Goal: Task Accomplishment & Management: Use online tool/utility

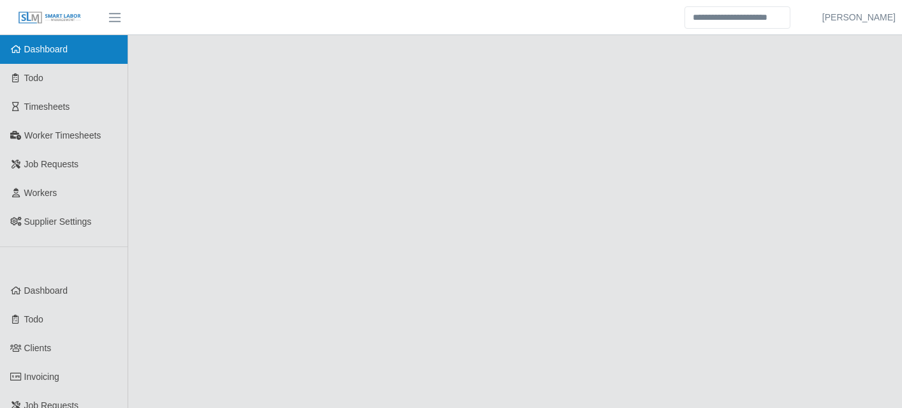
click at [38, 61] on link "Dashboard" at bounding box center [64, 49] width 128 height 29
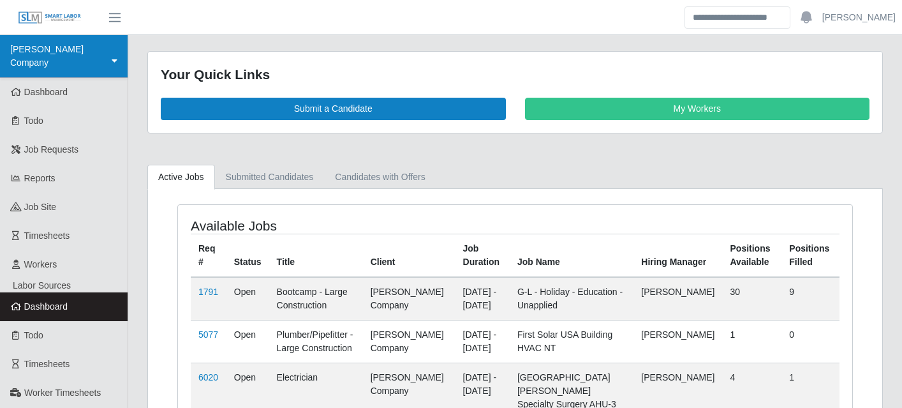
click at [105, 51] on link "[PERSON_NAME] Company" at bounding box center [64, 56] width 128 height 43
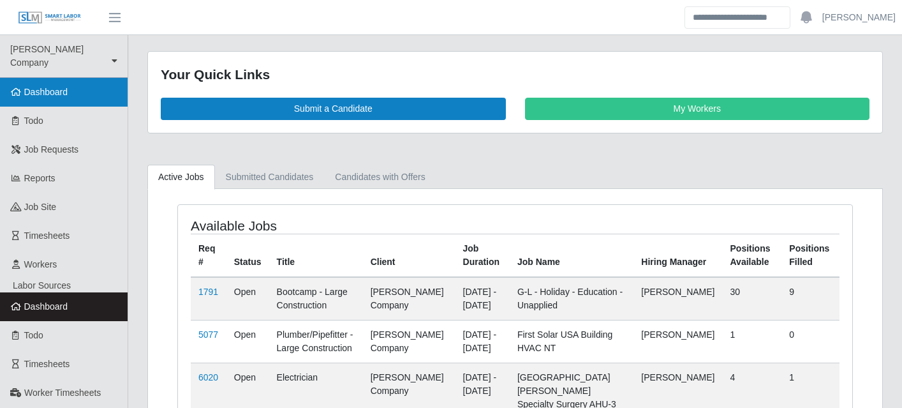
click at [82, 78] on link "Dashboard" at bounding box center [64, 92] width 128 height 29
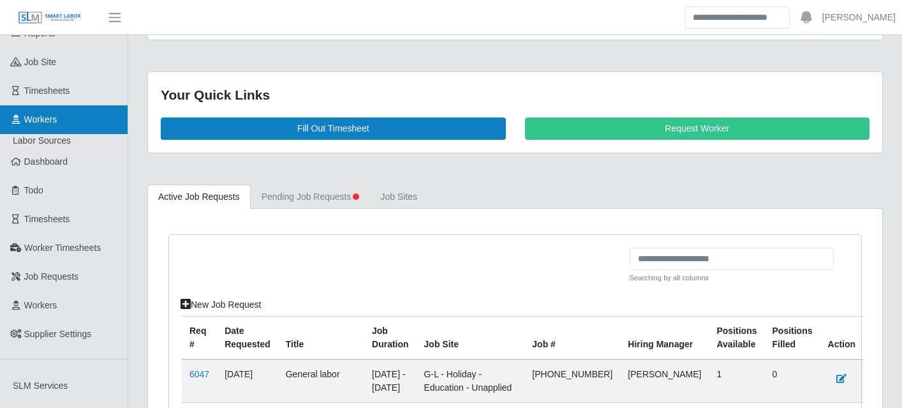
scroll to position [173, 0]
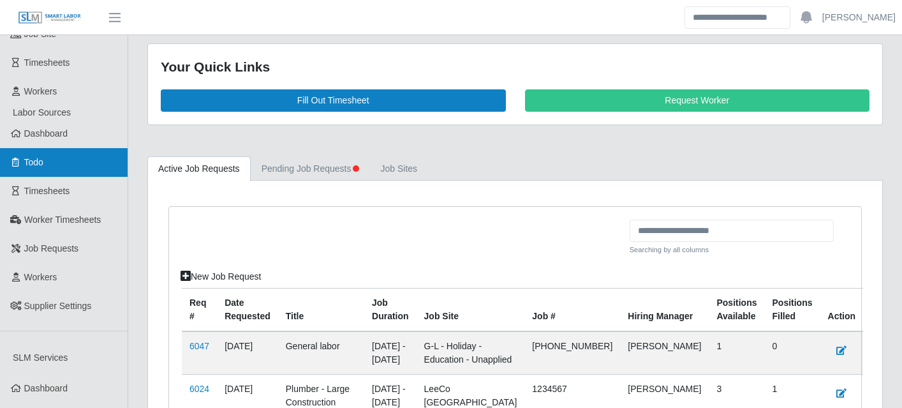
click at [57, 148] on link "Todo" at bounding box center [64, 162] width 128 height 29
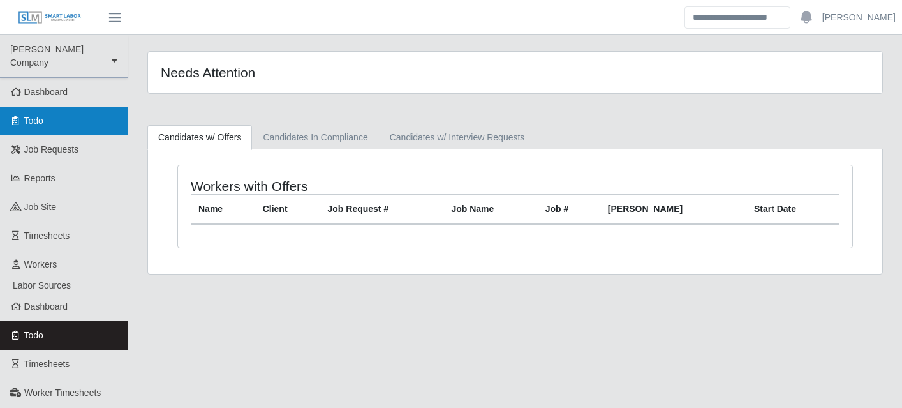
click at [64, 112] on link "Todo" at bounding box center [64, 121] width 128 height 29
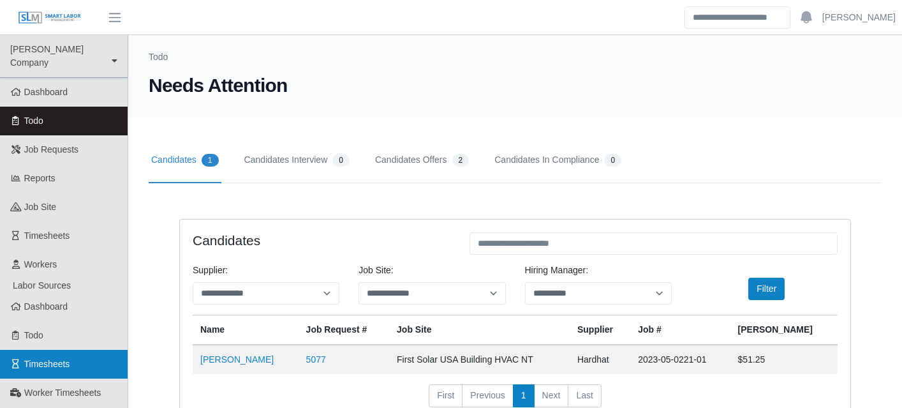
click at [82, 360] on link "Timesheets" at bounding box center [64, 363] width 128 height 29
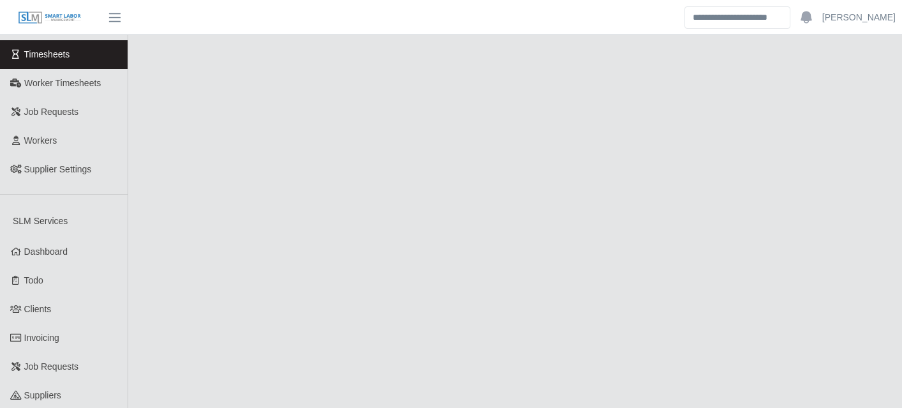
scroll to position [332, 0]
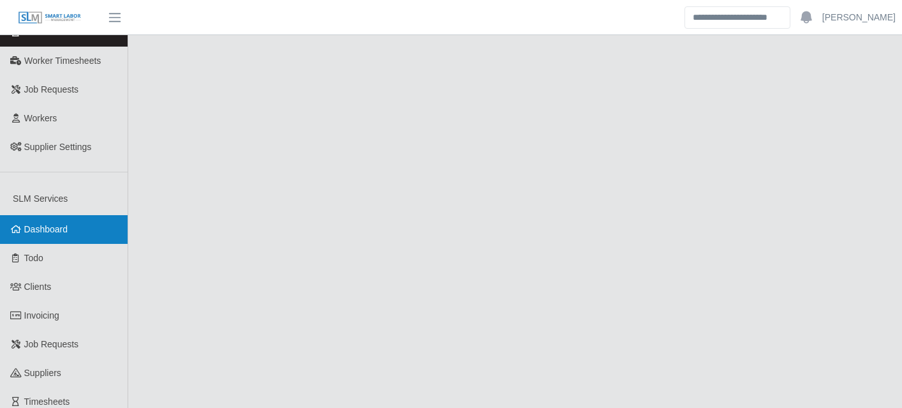
click at [64, 224] on span "Dashboard" at bounding box center [46, 229] width 44 height 10
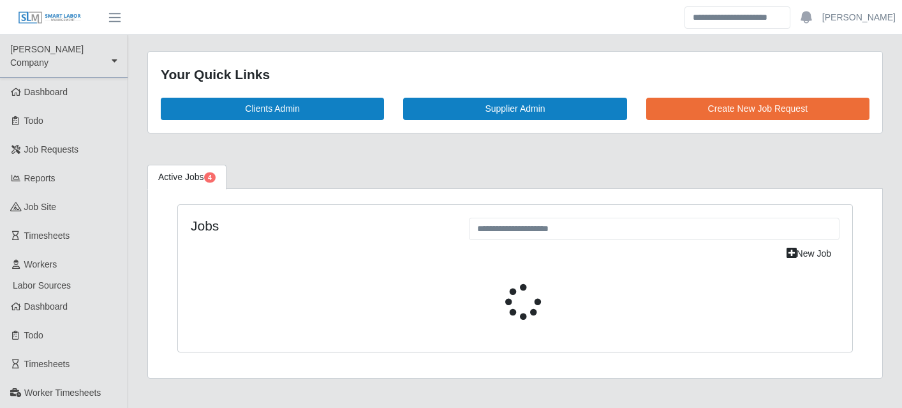
select select "****"
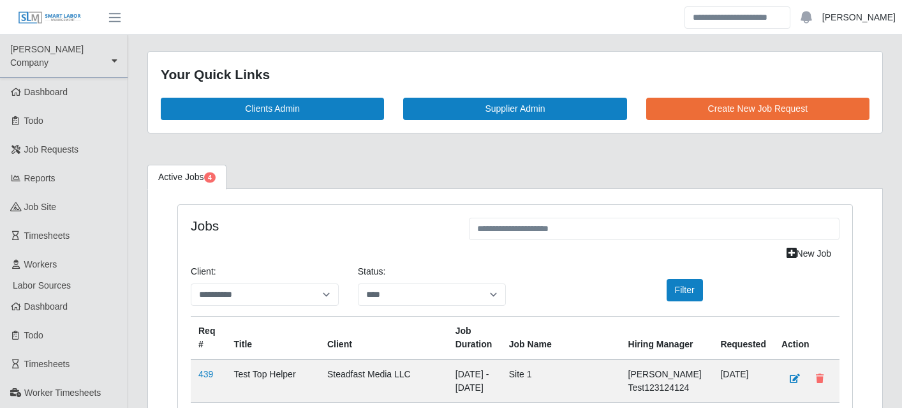
click at [864, 12] on link "Aaron Baker" at bounding box center [858, 17] width 73 height 13
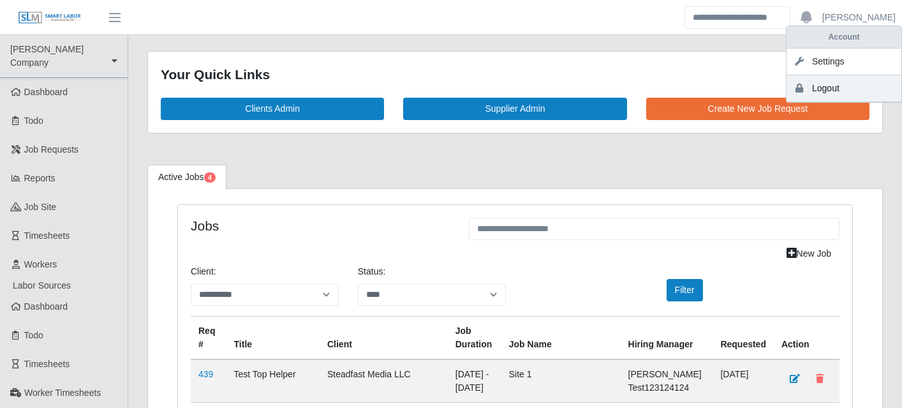
click at [829, 90] on link "Logout" at bounding box center [843, 88] width 115 height 27
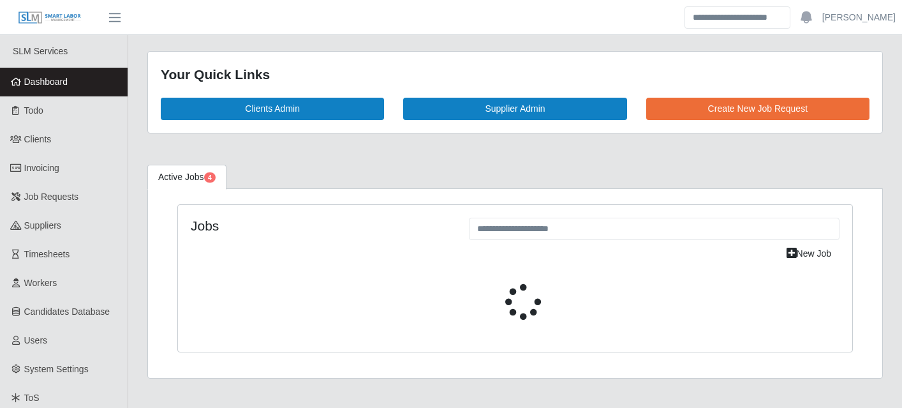
select select "****"
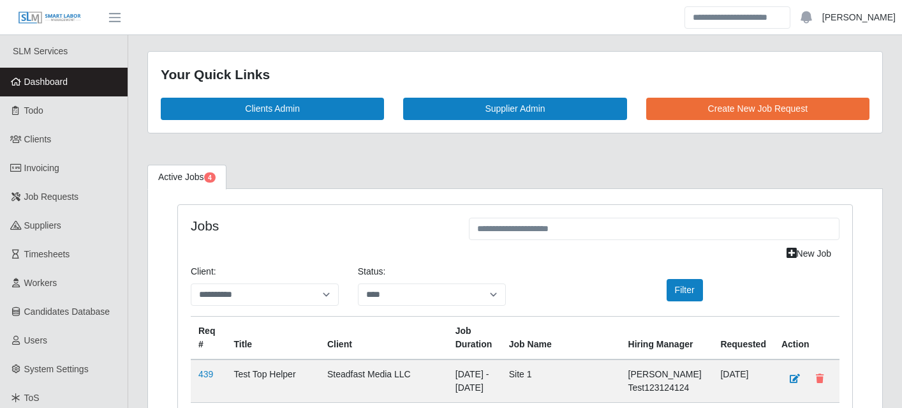
click at [851, 16] on link "Jake Engelman" at bounding box center [858, 17] width 73 height 13
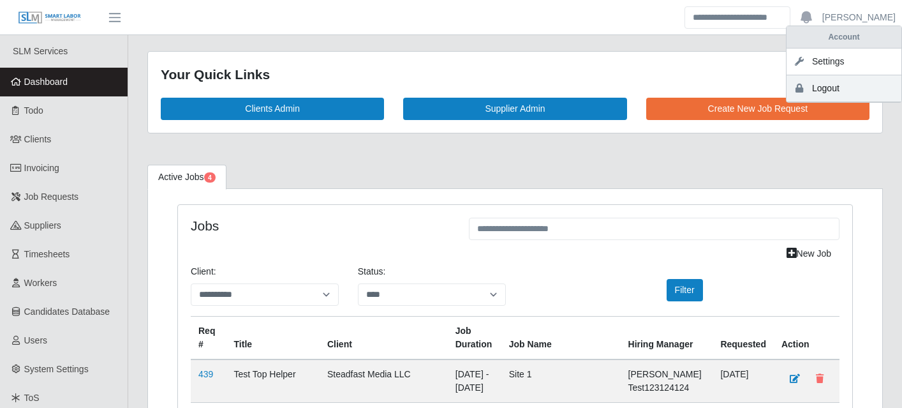
click at [826, 84] on link "Logout" at bounding box center [843, 88] width 115 height 27
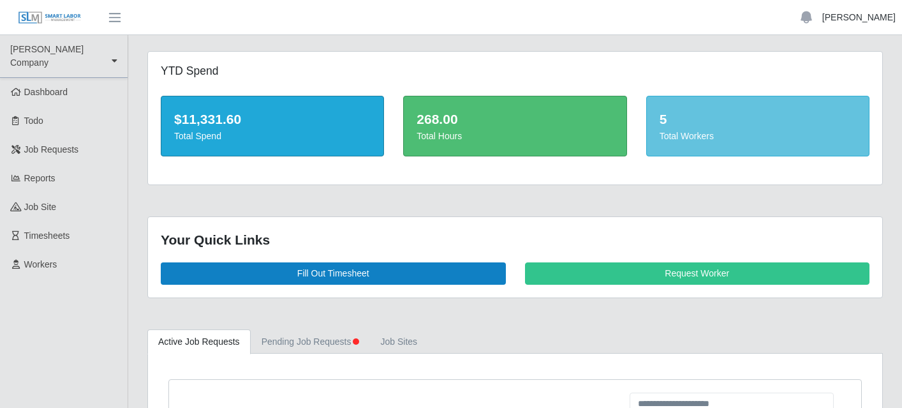
click at [868, 16] on link "[PERSON_NAME]" at bounding box center [858, 17] width 73 height 13
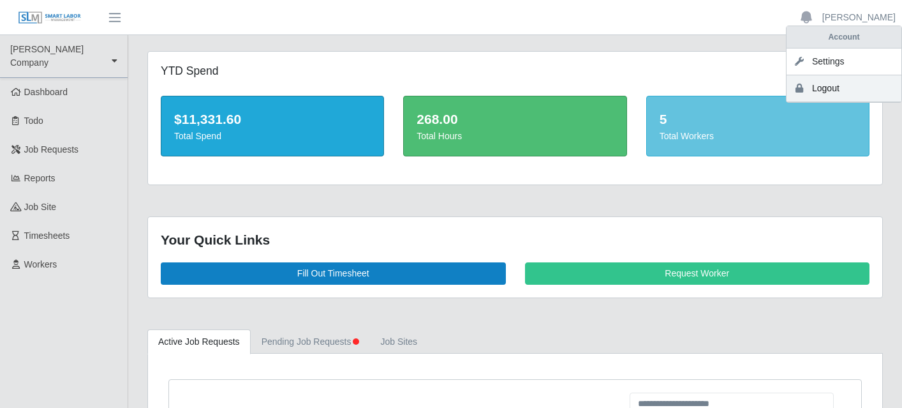
click at [834, 85] on link "Logout" at bounding box center [843, 88] width 115 height 27
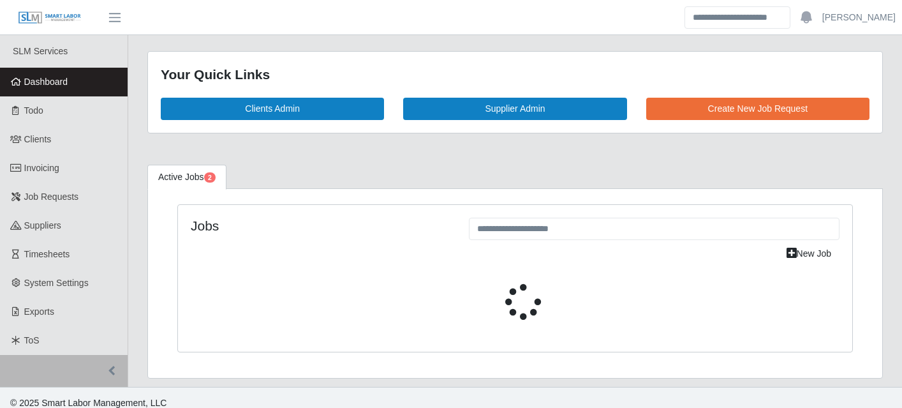
select select "****"
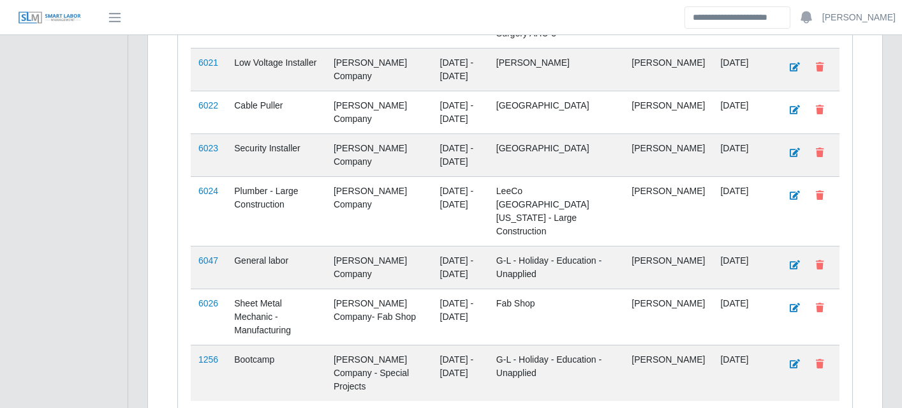
scroll to position [666, 0]
click at [209, 246] on td "6047" at bounding box center [209, 267] width 36 height 43
click at [210, 256] on link "6047" at bounding box center [208, 261] width 20 height 10
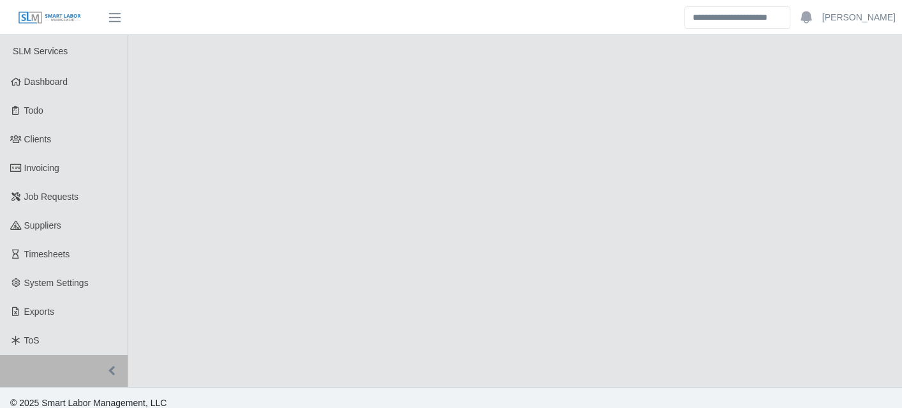
select select "****"
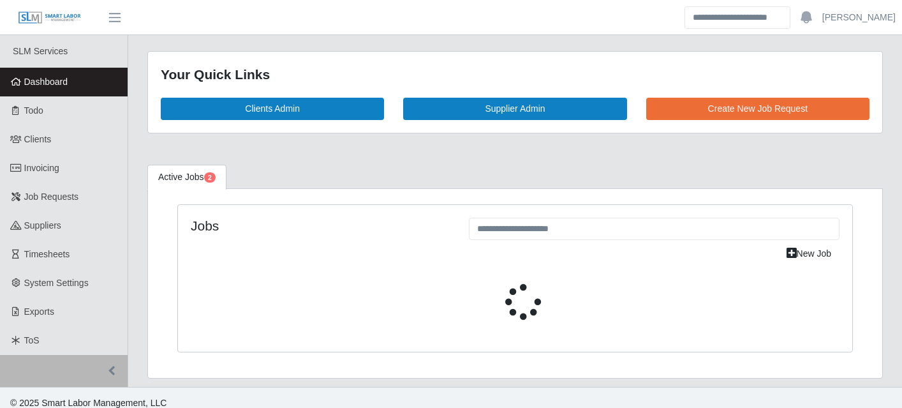
scroll to position [11, 0]
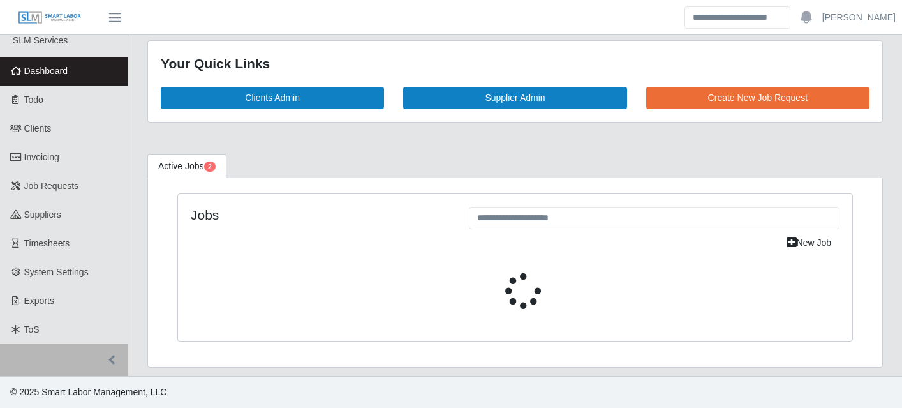
select select "****"
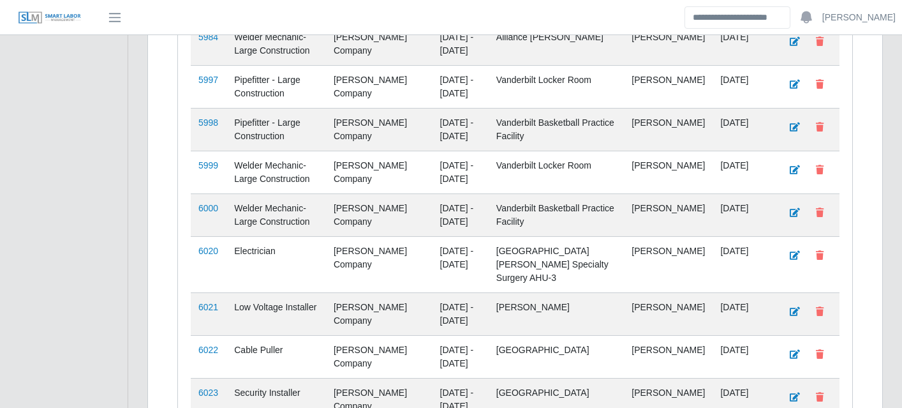
scroll to position [0, 0]
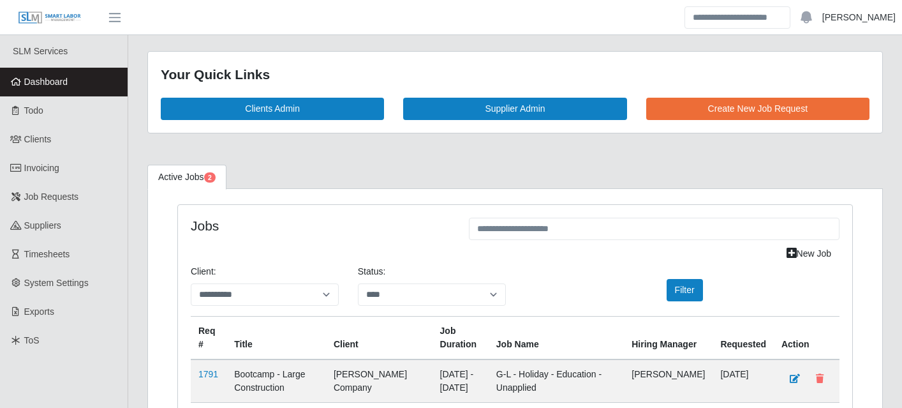
click at [877, 19] on link "[PERSON_NAME]" at bounding box center [858, 17] width 73 height 13
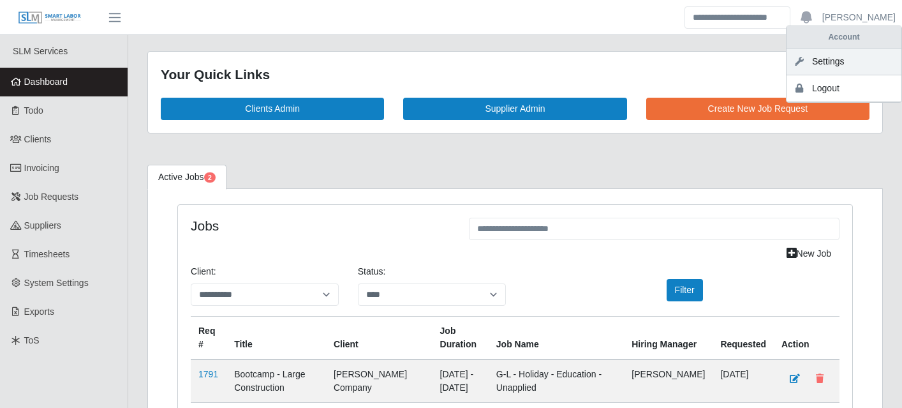
click at [838, 66] on link "Settings" at bounding box center [843, 61] width 115 height 27
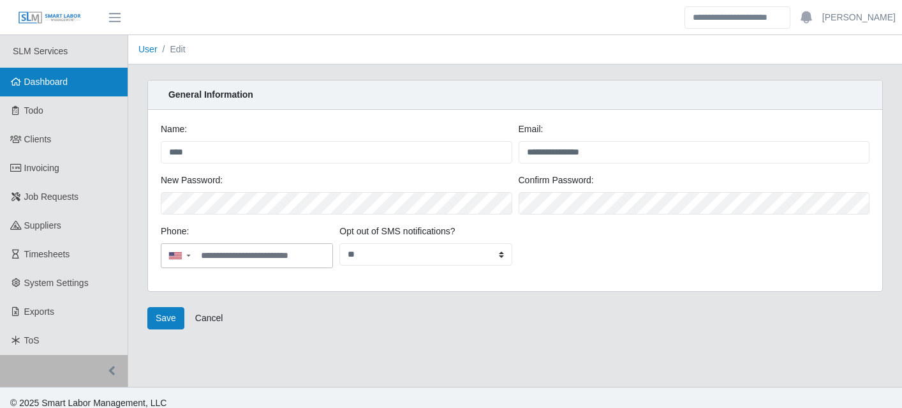
click at [70, 93] on link "Dashboard" at bounding box center [64, 82] width 128 height 29
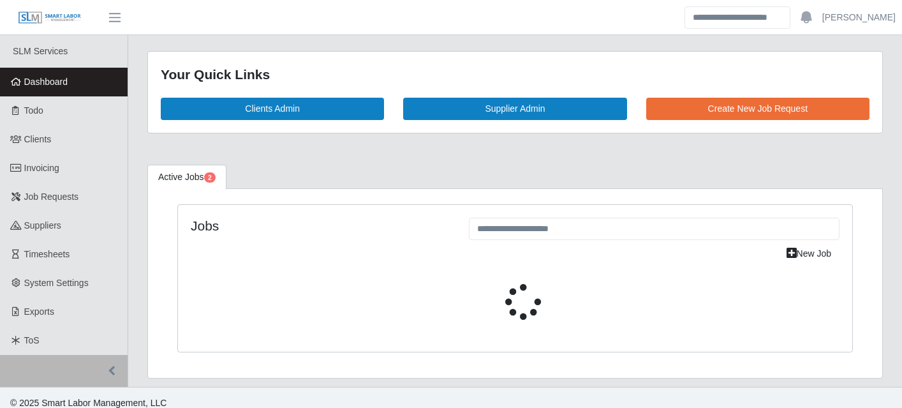
select select "****"
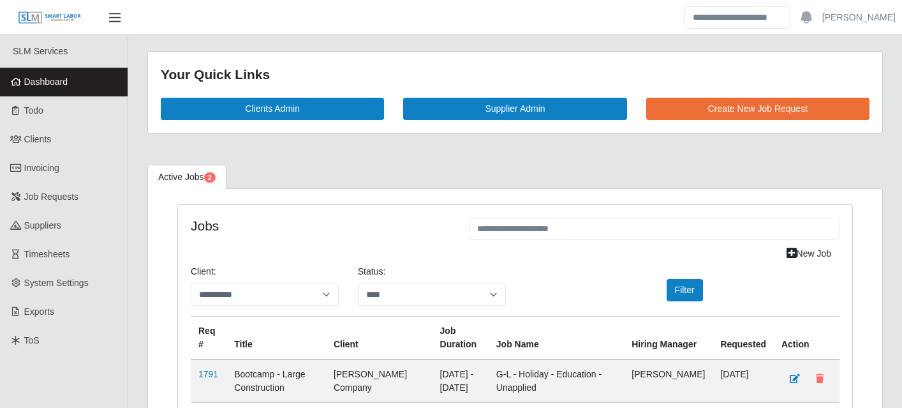
click at [121, 19] on span "button" at bounding box center [115, 17] width 17 height 15
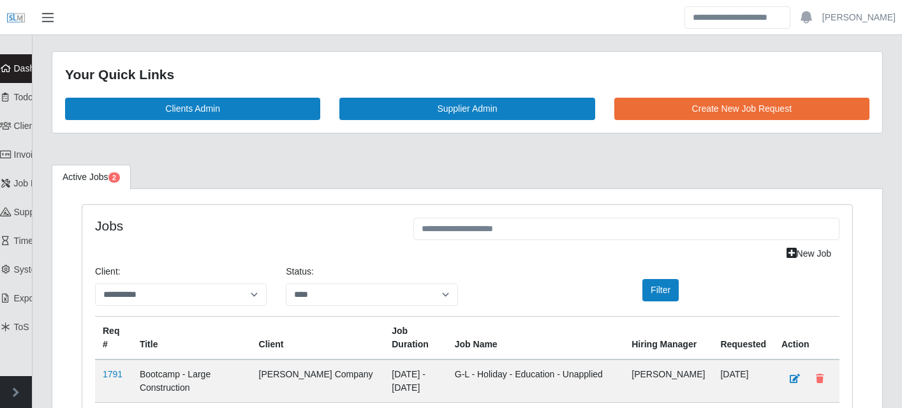
click at [50, 16] on span "button" at bounding box center [48, 17] width 17 height 15
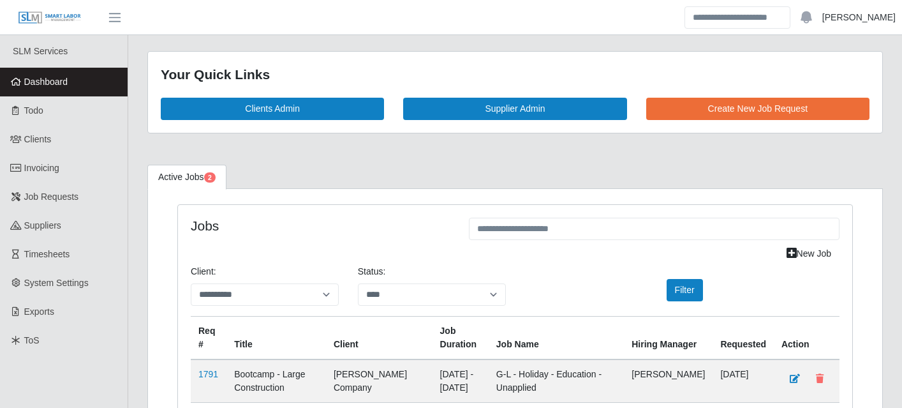
click at [877, 18] on link "Jake" at bounding box center [858, 17] width 73 height 13
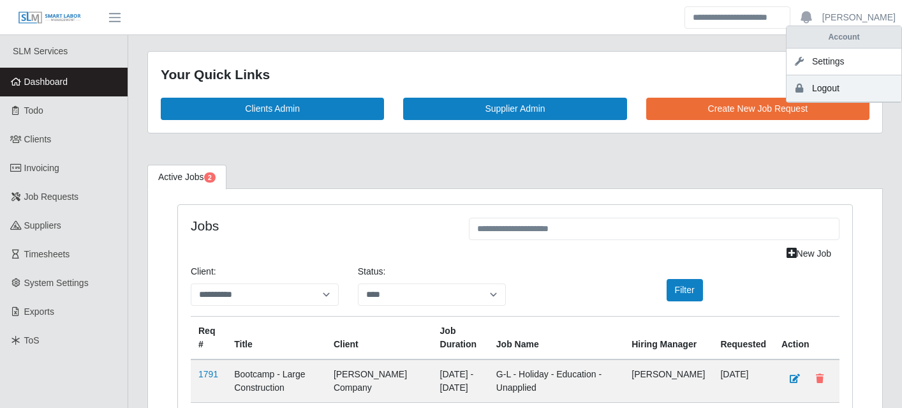
click at [835, 89] on link "Logout" at bounding box center [843, 88] width 115 height 27
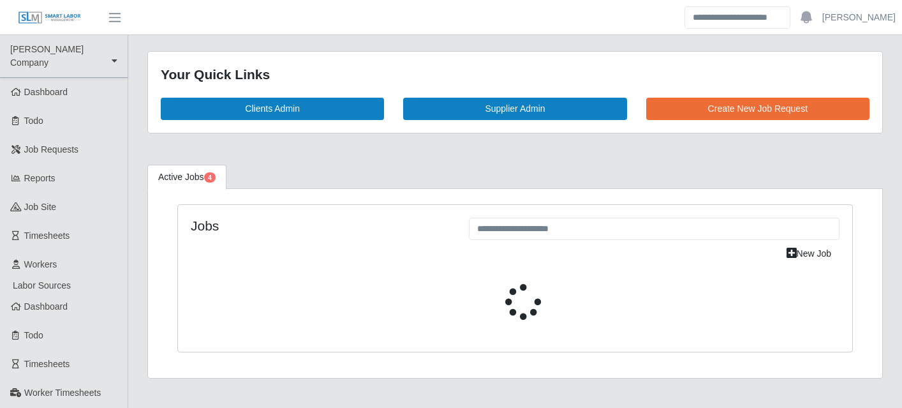
select select "****"
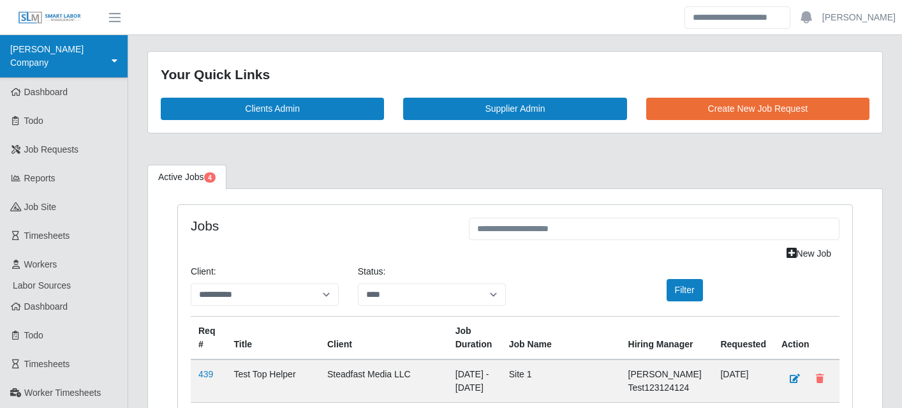
click at [113, 52] on link "[PERSON_NAME] Company" at bounding box center [64, 56] width 128 height 43
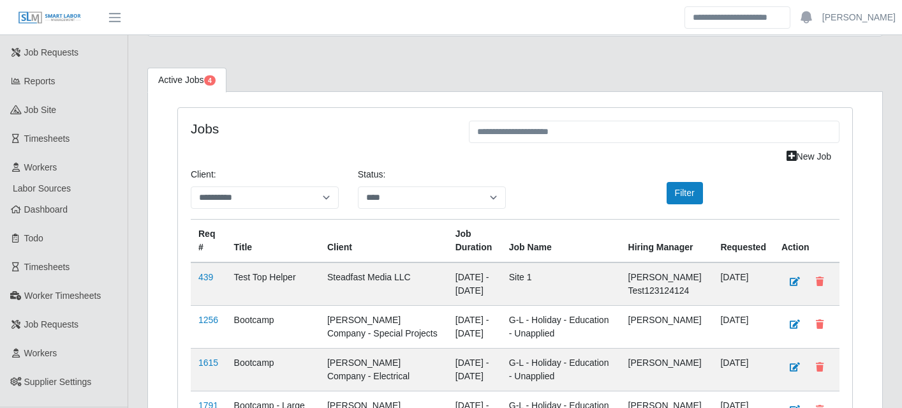
scroll to position [99, 0]
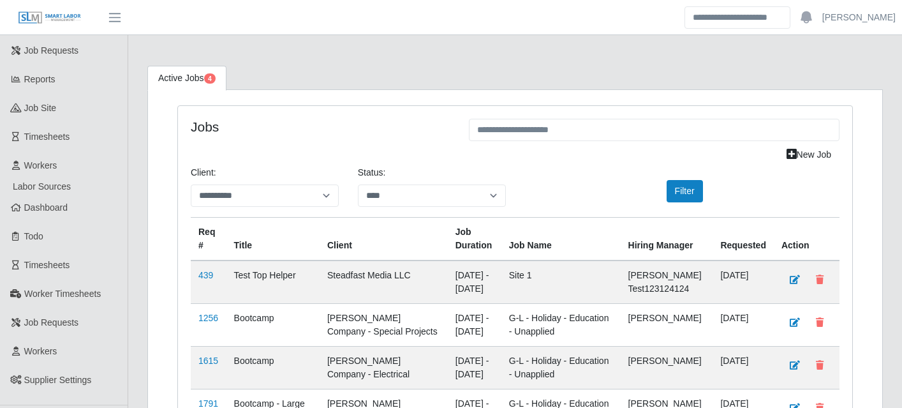
click at [64, 181] on span "Labor Sources" at bounding box center [42, 186] width 58 height 10
click at [54, 202] on span "Dashboard" at bounding box center [46, 207] width 44 height 10
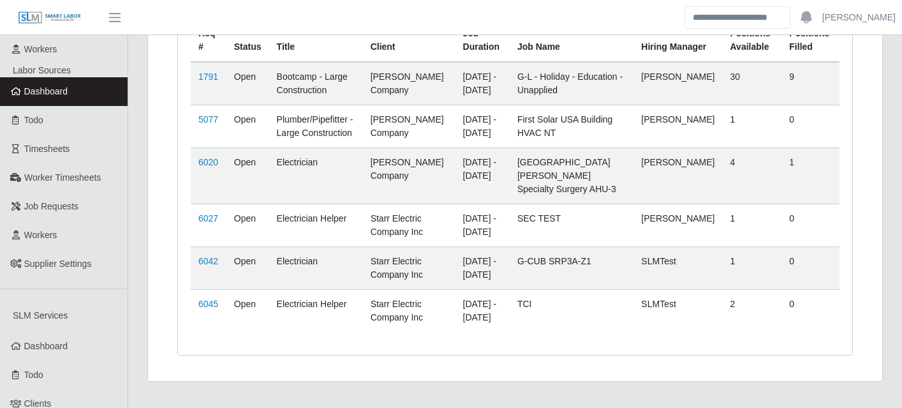
scroll to position [206, 0]
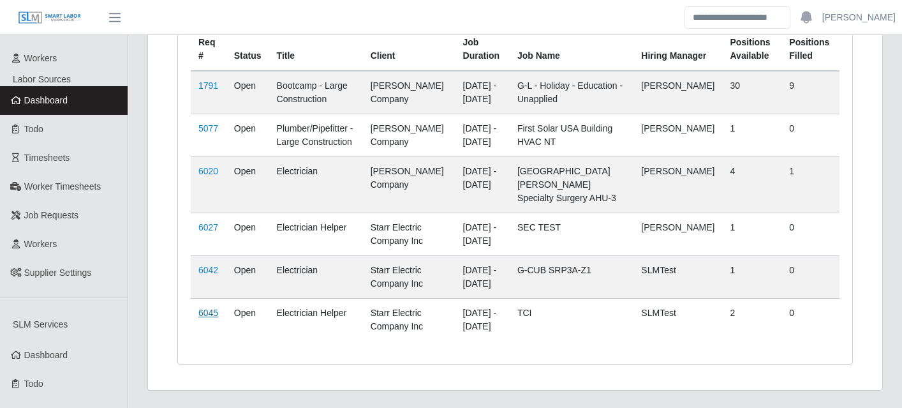
click at [209, 318] on link "6045" at bounding box center [208, 312] width 20 height 10
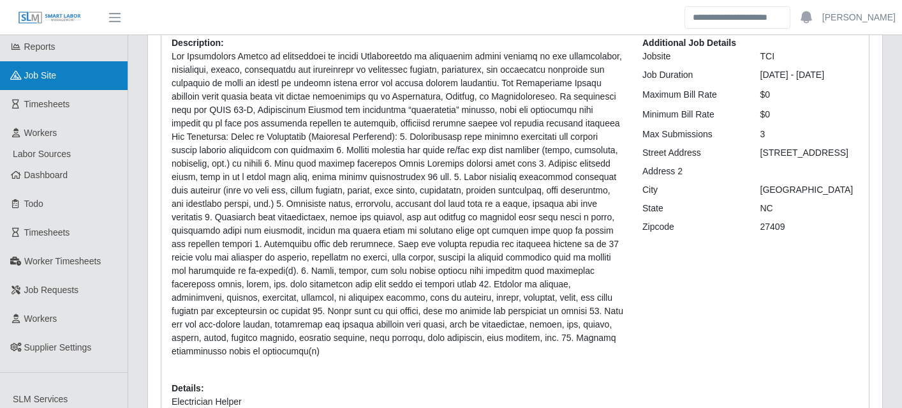
scroll to position [133, 0]
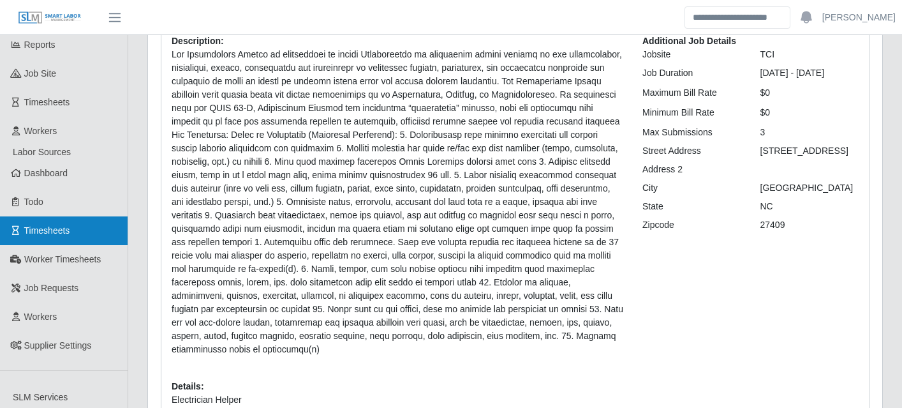
click at [54, 216] on link "Timesheets" at bounding box center [64, 230] width 128 height 29
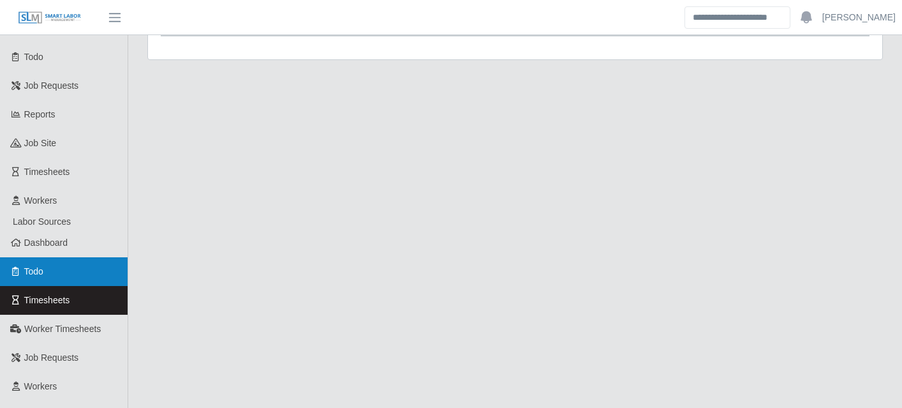
scroll to position [54, 0]
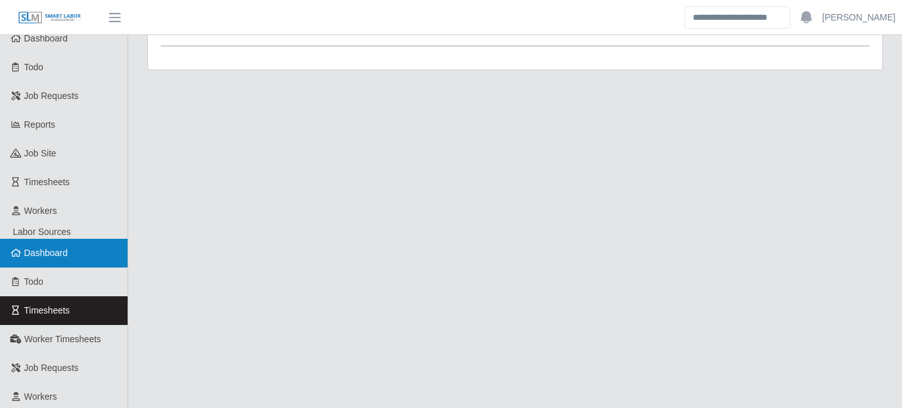
click at [60, 247] on span "Dashboard" at bounding box center [46, 252] width 44 height 10
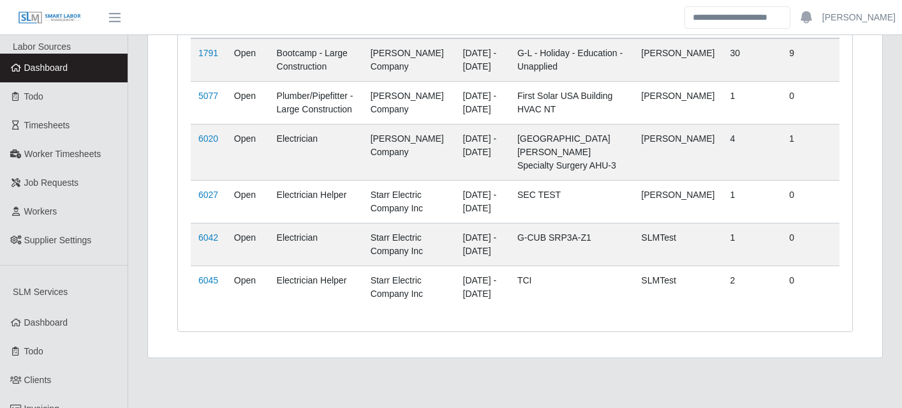
scroll to position [237, 0]
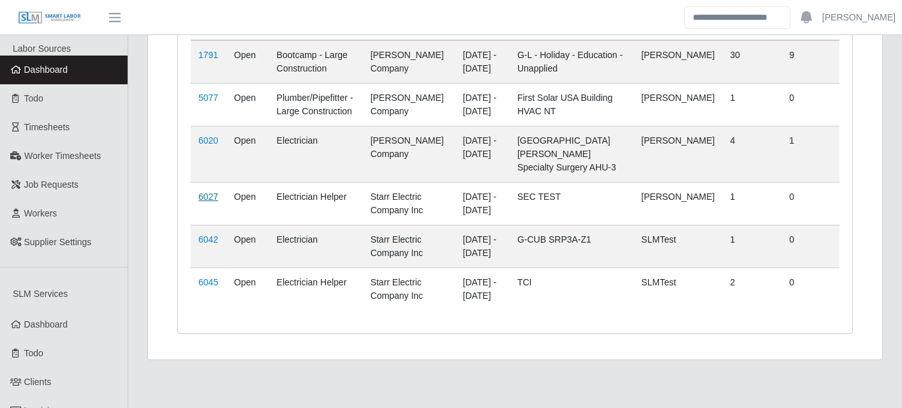
click at [212, 202] on link "6027" at bounding box center [208, 196] width 20 height 10
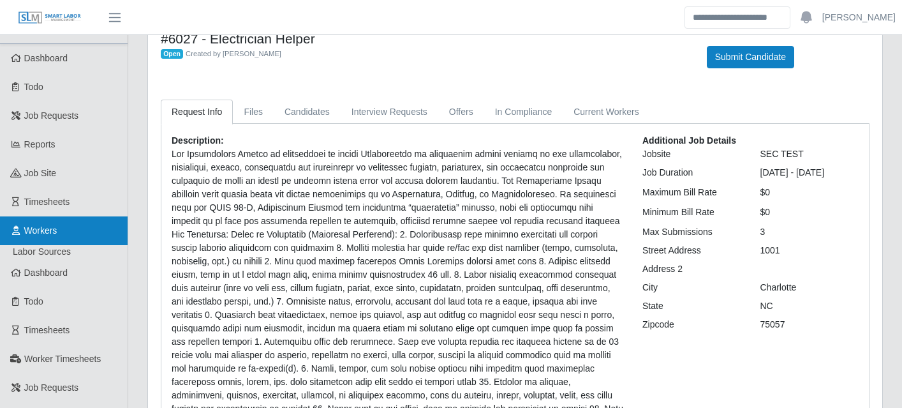
scroll to position [34, 0]
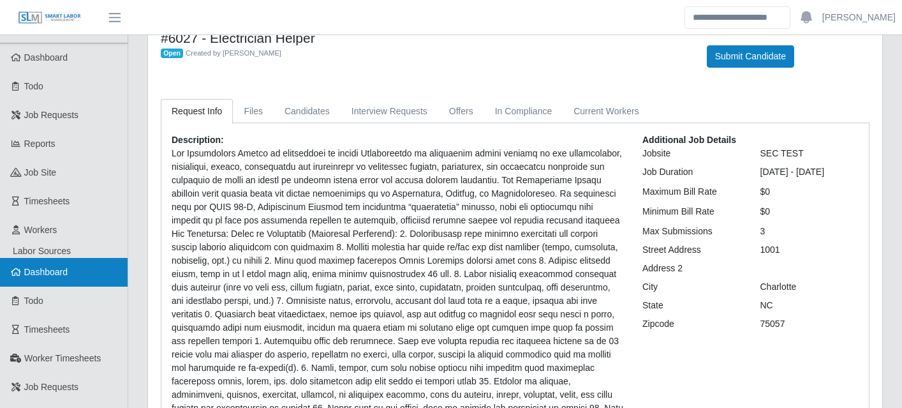
click at [66, 267] on span "Dashboard" at bounding box center [46, 272] width 44 height 10
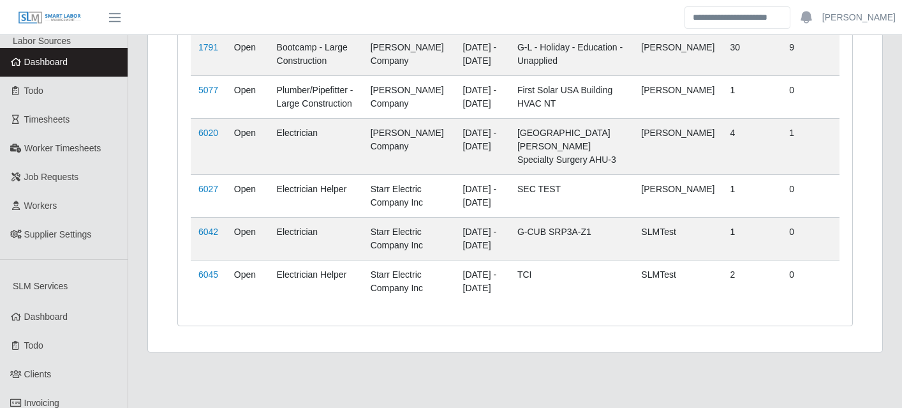
scroll to position [247, 0]
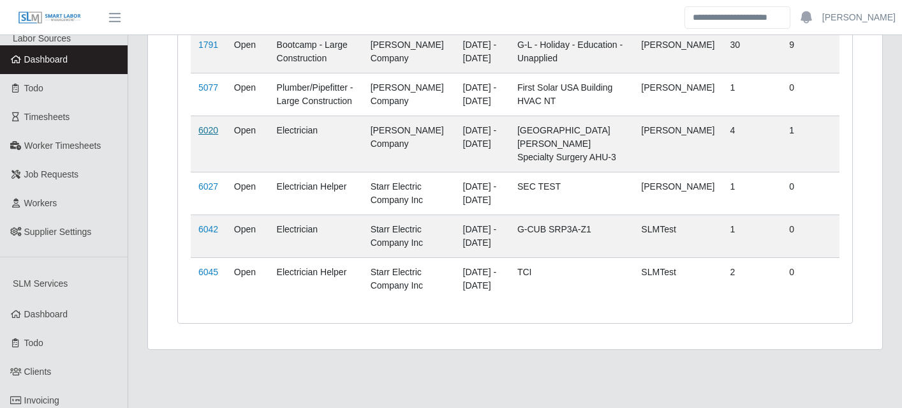
click at [212, 135] on link "6020" at bounding box center [208, 130] width 20 height 10
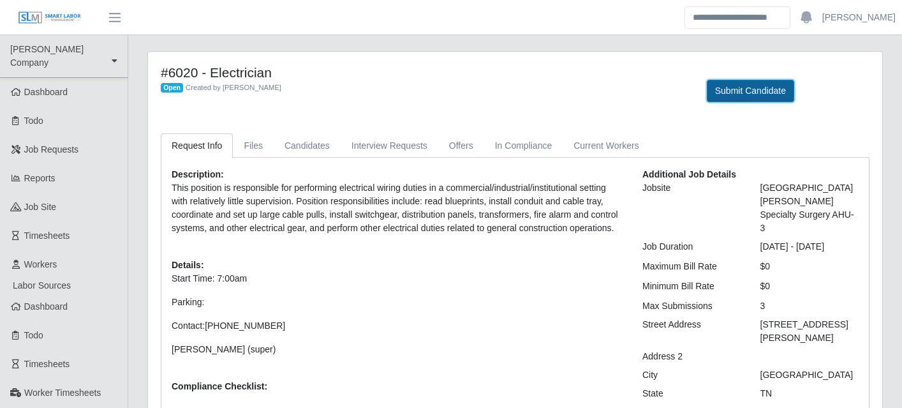
click at [735, 96] on button "Submit Candidate" at bounding box center [750, 91] width 87 height 22
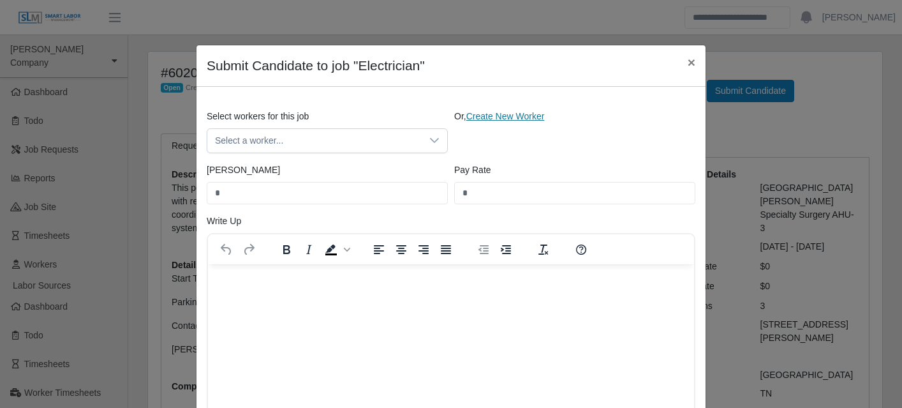
click at [515, 119] on link "Create New Worker" at bounding box center [505, 116] width 78 height 10
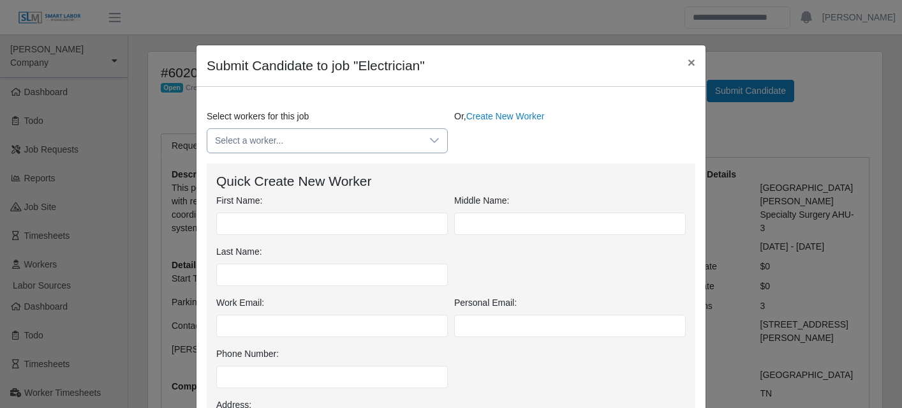
click at [433, 139] on icon at bounding box center [434, 140] width 10 height 10
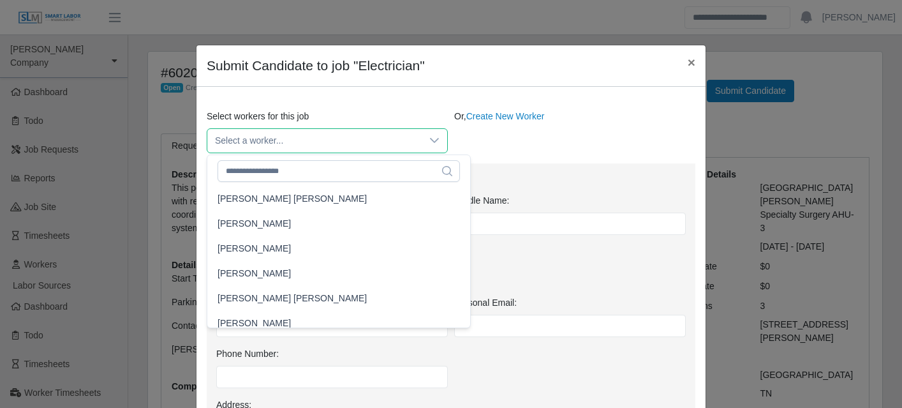
click at [433, 139] on icon at bounding box center [434, 140] width 10 height 10
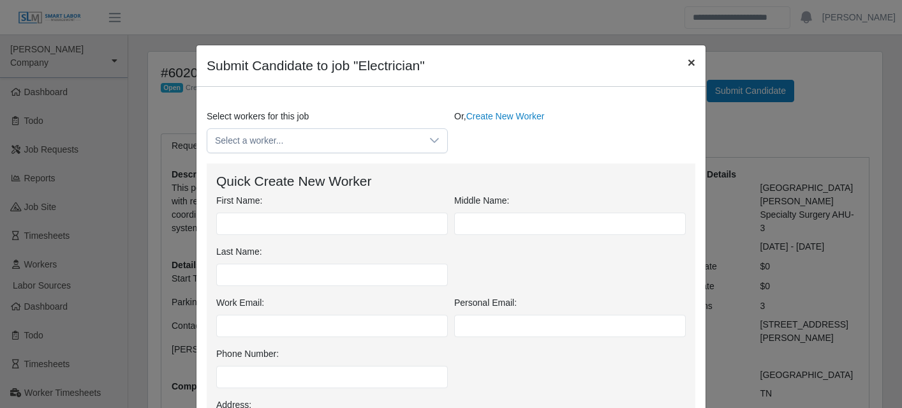
click at [688, 60] on span "×" at bounding box center [691, 62] width 8 height 15
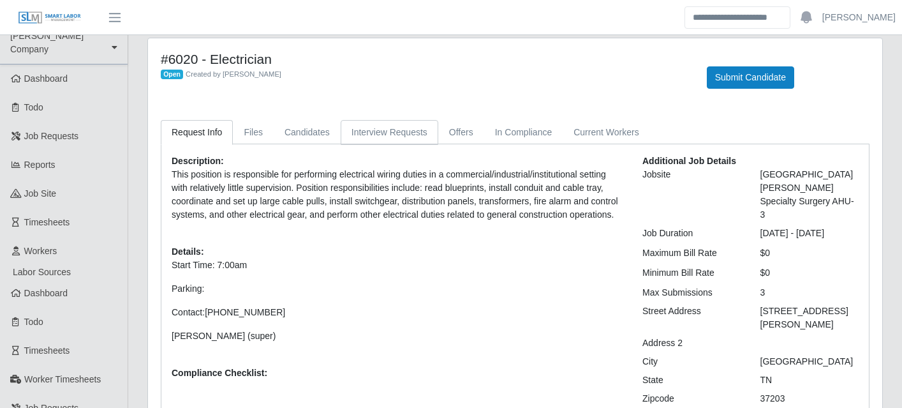
scroll to position [13, 0]
